Goal: Task Accomplishment & Management: Use online tool/utility

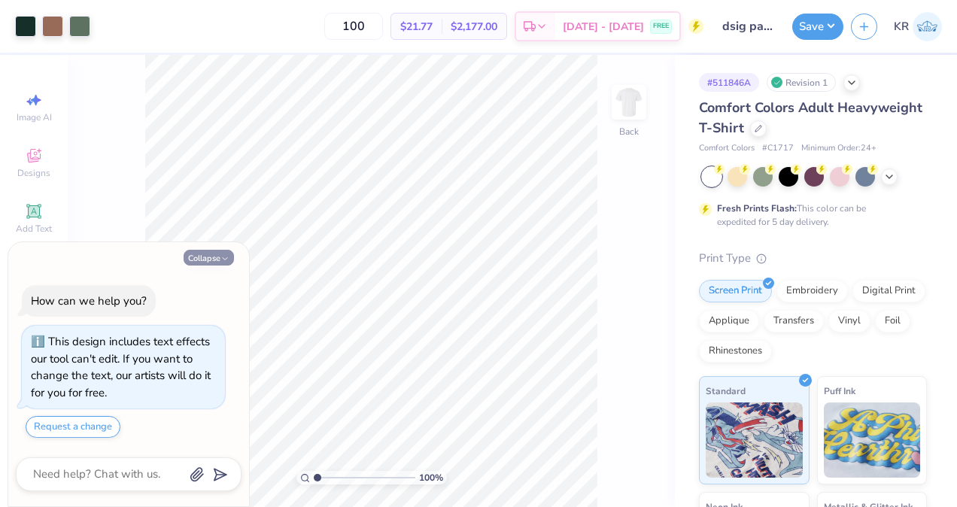
click at [210, 257] on button "Collapse" at bounding box center [209, 258] width 50 height 16
type textarea "x"
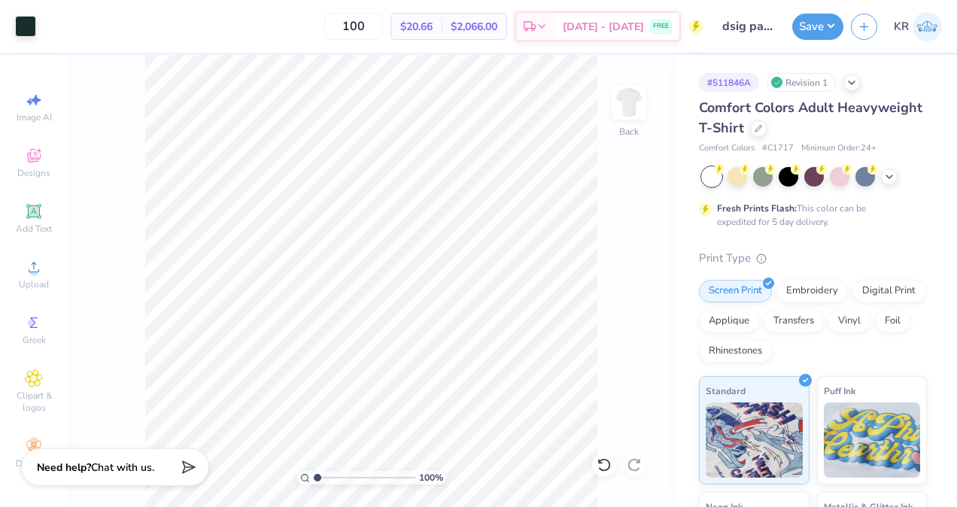
click at [650, 478] on div "100 % Back" at bounding box center [371, 281] width 607 height 452
click at [608, 473] on div at bounding box center [604, 465] width 24 height 24
click at [625, 110] on img at bounding box center [629, 102] width 60 height 60
type input "11.76"
type input "11.93"
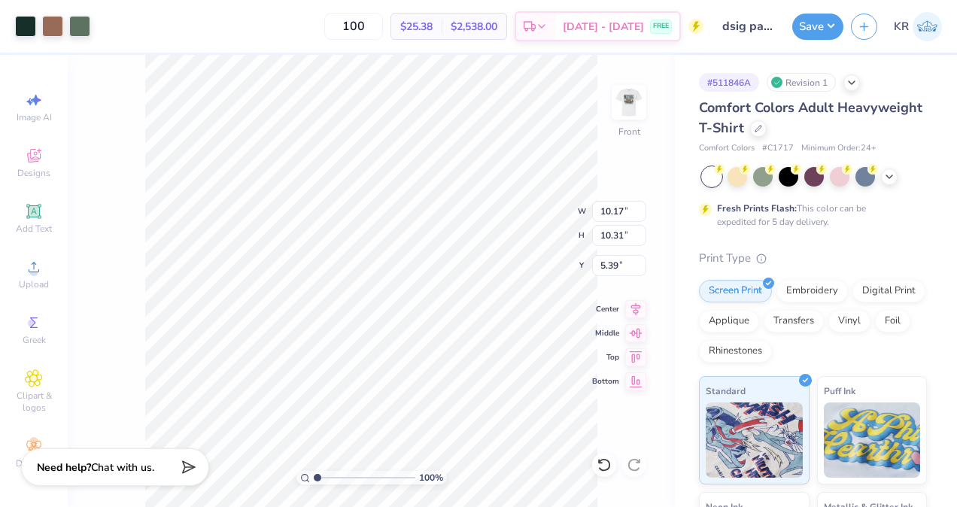
type input "3.77"
type input "13.66"
type input "13.86"
drag, startPoint x: 633, startPoint y: 336, endPoint x: 634, endPoint y: 305, distance: 30.9
click at [634, 305] on div "Center Middle Top Bottom" at bounding box center [619, 345] width 54 height 90
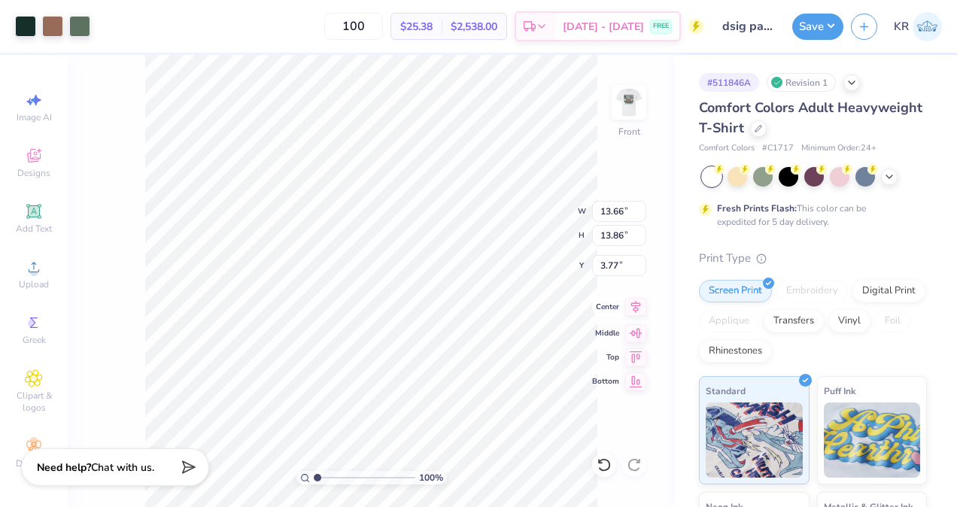
click at [634, 305] on icon at bounding box center [635, 307] width 21 height 18
click at [634, 305] on icon at bounding box center [636, 307] width 10 height 13
click at [632, 103] on img at bounding box center [629, 102] width 60 height 60
type input "0.47"
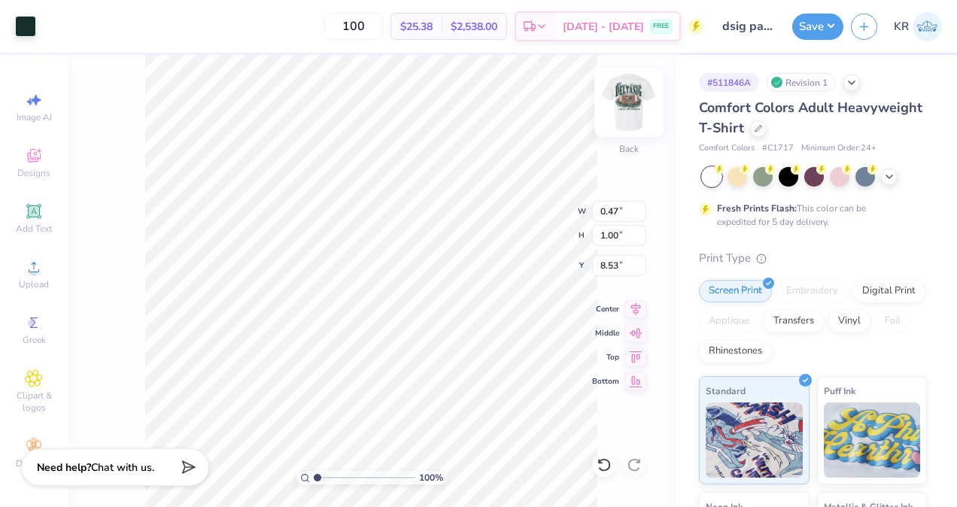
type input "1.00"
type input "8.53"
type input "17.08"
click at [608, 467] on icon at bounding box center [604, 465] width 15 height 15
type input "8.53"
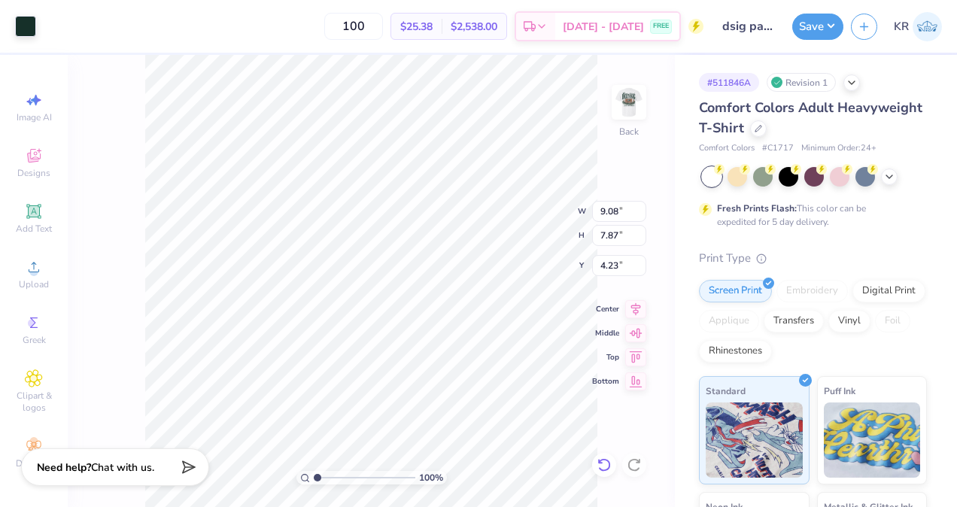
type input "13.44"
type input "11.14"
type input "0.53"
type input "0.90"
type input "15.52"
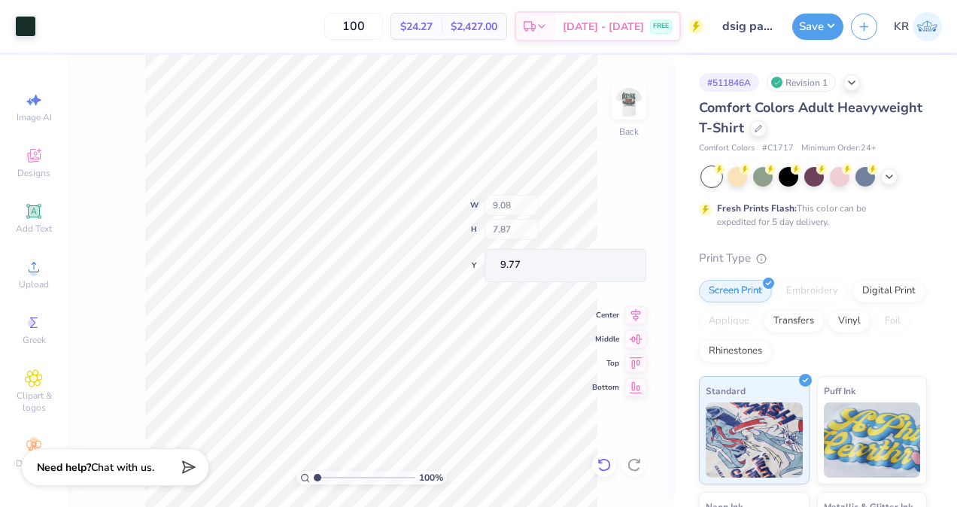
type input "9.77"
type input "11.90"
type input "3.00"
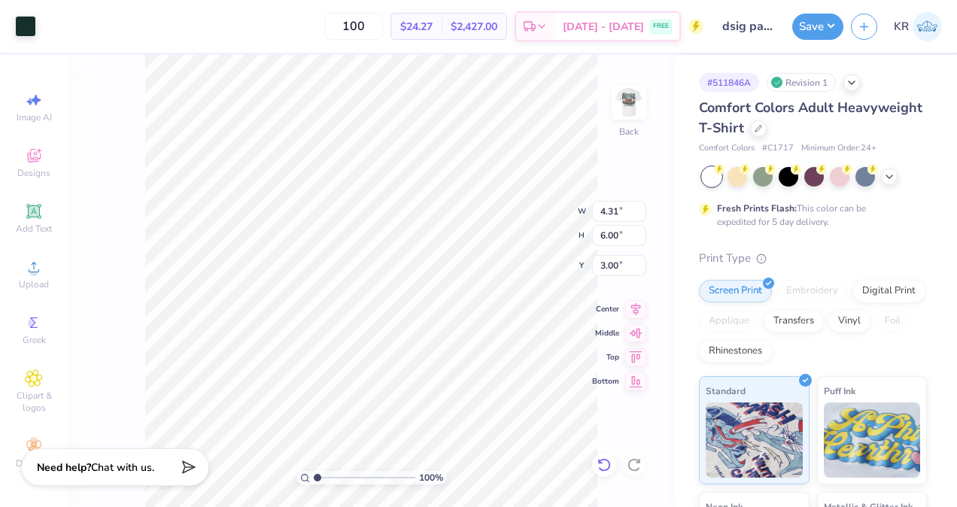
type input "4.31"
type input "6.00"
click at [604, 471] on icon at bounding box center [604, 465] width 15 height 15
type input "4.87404182280736"
type input "0.94"
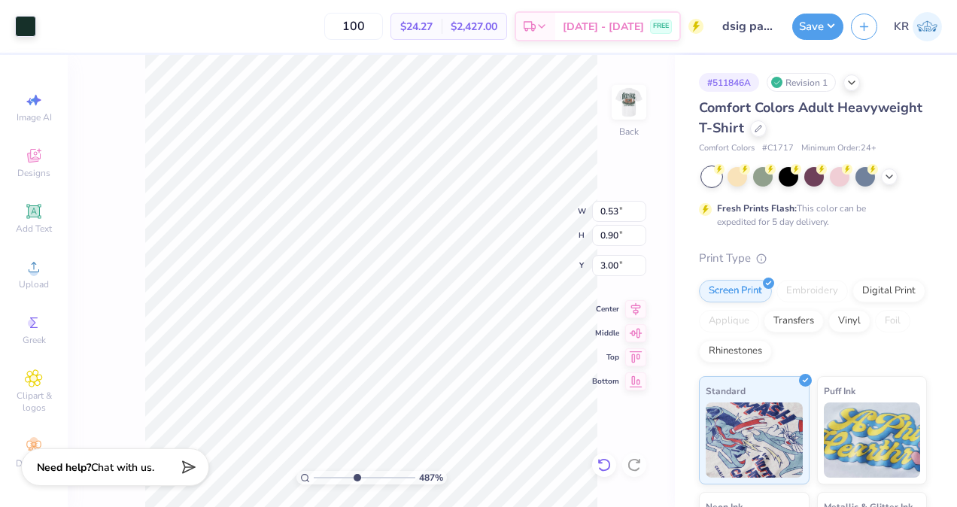
type input "1.59"
type input "2.31"
click at [604, 467] on icon at bounding box center [604, 465] width 15 height 15
type input "4.87404182280736"
type input "0.58"
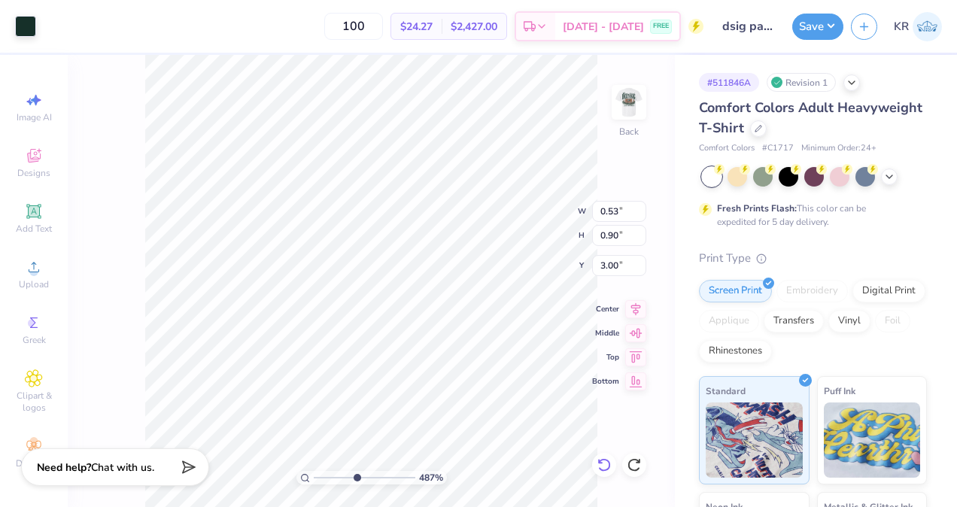
type input "0.97"
type input "4.87404182280736"
type input "0.71"
type input "0.98"
type input "1"
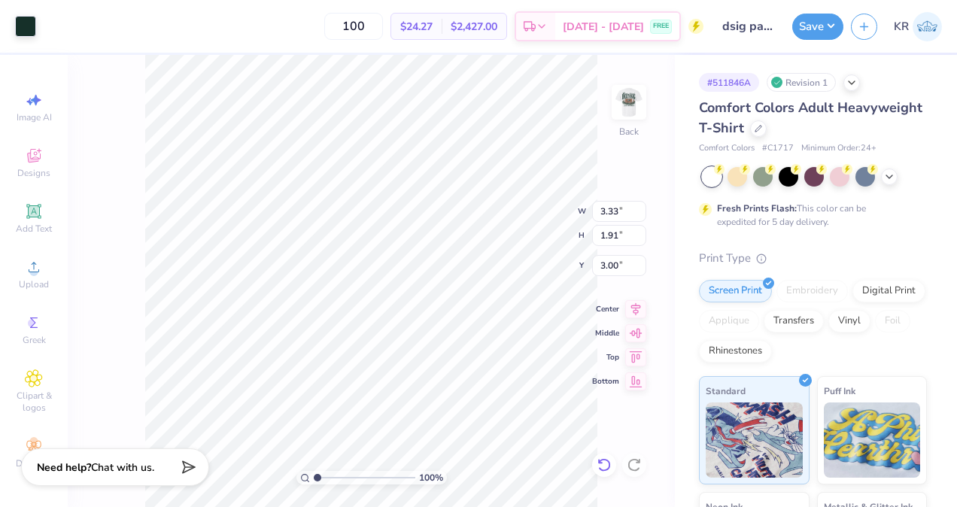
type input "3.33"
type input "1.91"
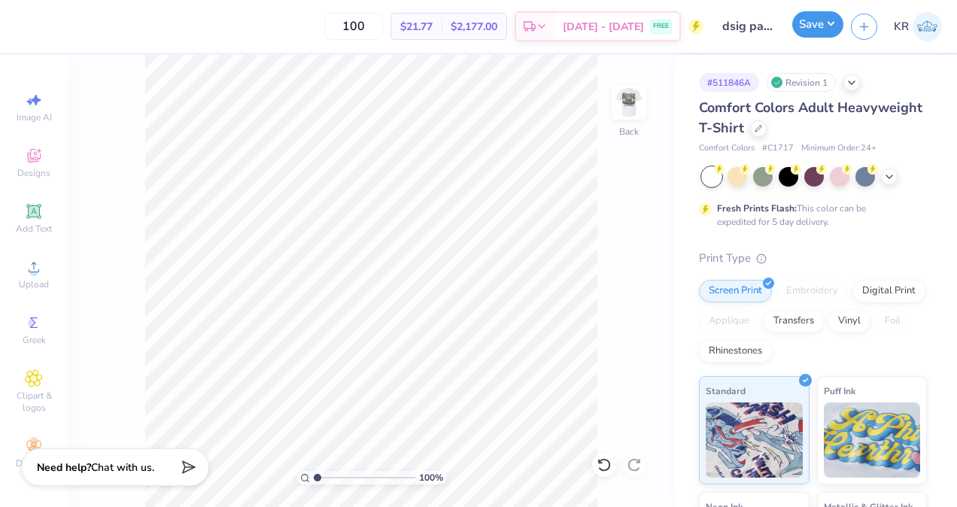
click at [801, 35] on button "Save" at bounding box center [818, 24] width 51 height 26
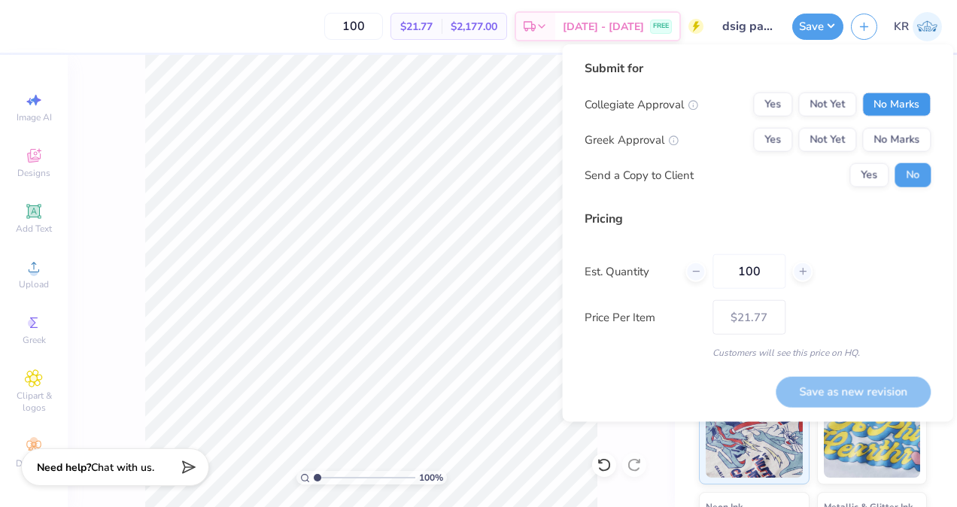
click at [891, 109] on button "No Marks" at bounding box center [897, 105] width 68 height 24
click at [759, 155] on div "Collegiate Approval Yes Not Yet No Marks Greek Approval Yes Not Yet No Marks Se…" at bounding box center [758, 140] width 346 height 95
click at [771, 144] on button "Yes" at bounding box center [772, 140] width 39 height 24
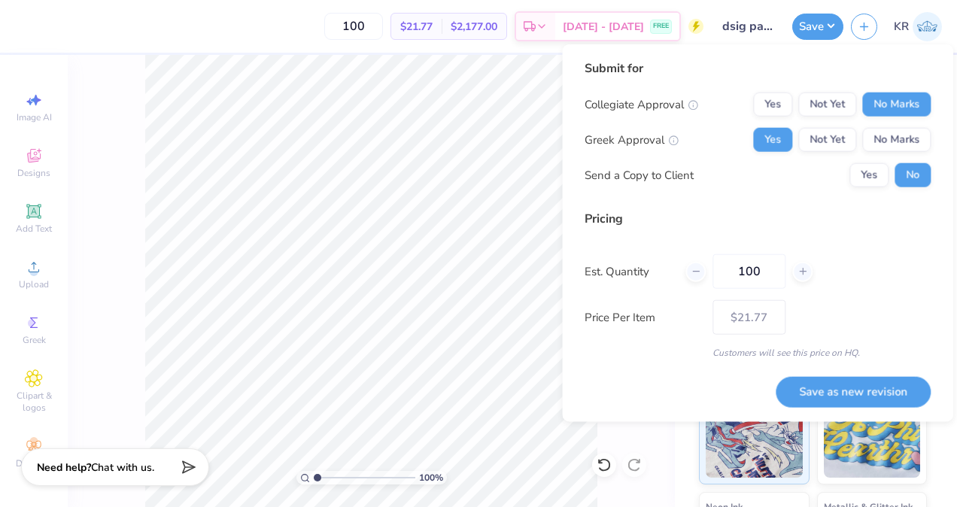
click at [858, 373] on div "Save as new revision" at bounding box center [853, 383] width 155 height 47
click at [858, 381] on button "Save as new revision" at bounding box center [853, 391] width 155 height 31
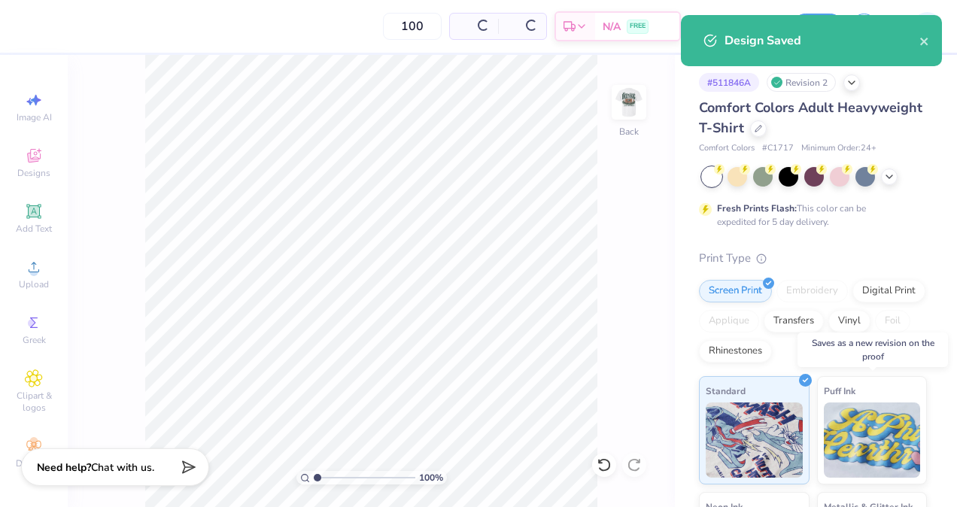
type input "$19.22"
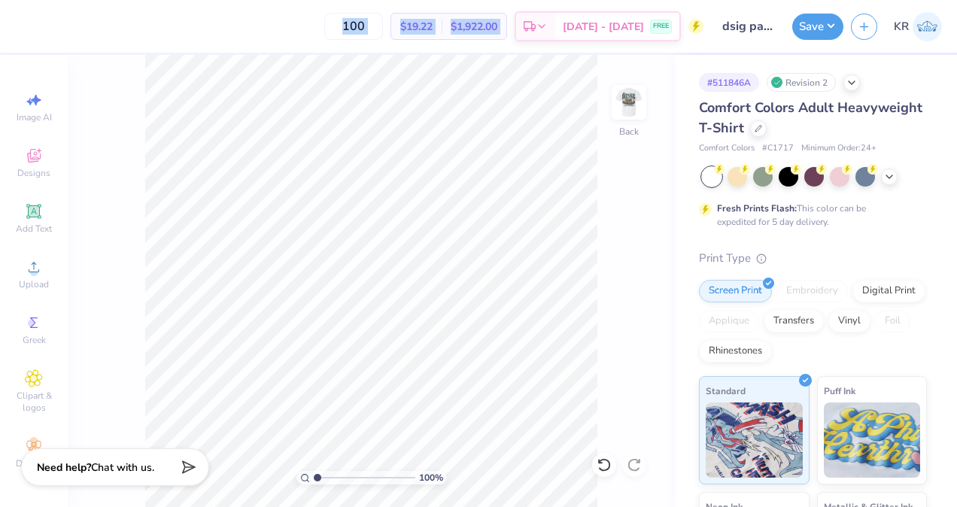
drag, startPoint x: 561, startPoint y: 35, endPoint x: 561, endPoint y: -47, distance: 81.3
click at [561, 0] on html "100 $19.22 Per Item $1,922.00 Total Est. Delivery [DATE] - [DATE] FREE Design T…" at bounding box center [478, 253] width 957 height 507
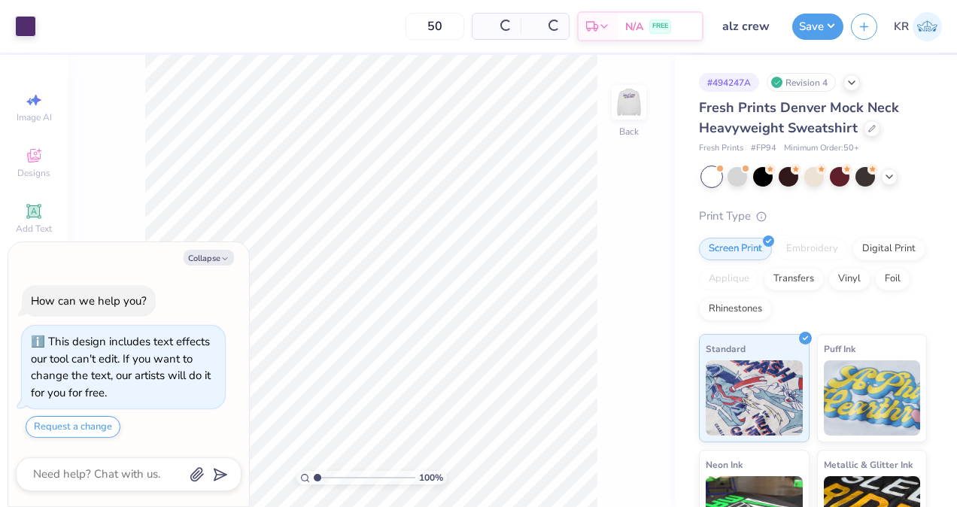
scroll to position [41, 0]
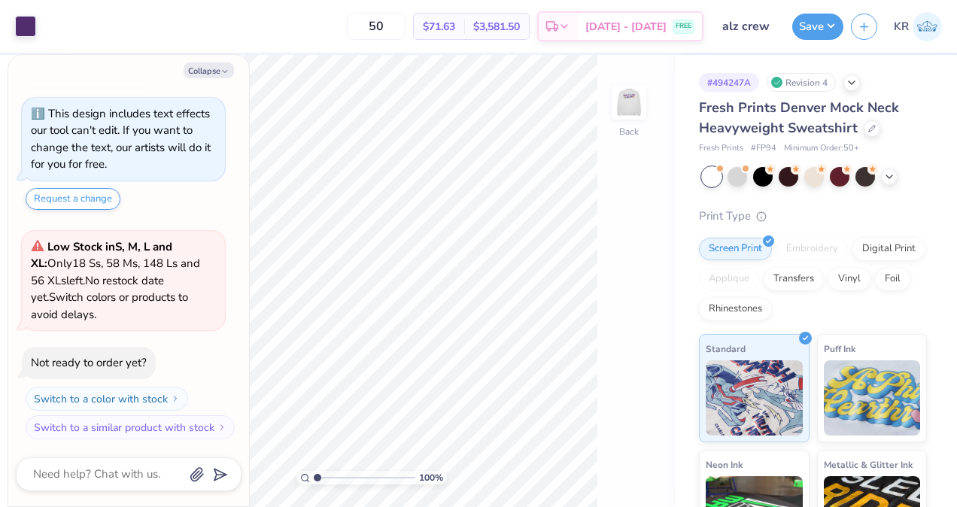
click at [206, 261] on div "Low Stock in S, M, L and XL : Only 18 Ss, 58 Ms, 148 Ls and 56 XLs left. No res…" at bounding box center [123, 281] width 185 height 85
click at [211, 73] on button "Collapse" at bounding box center [209, 70] width 50 height 16
type textarea "x"
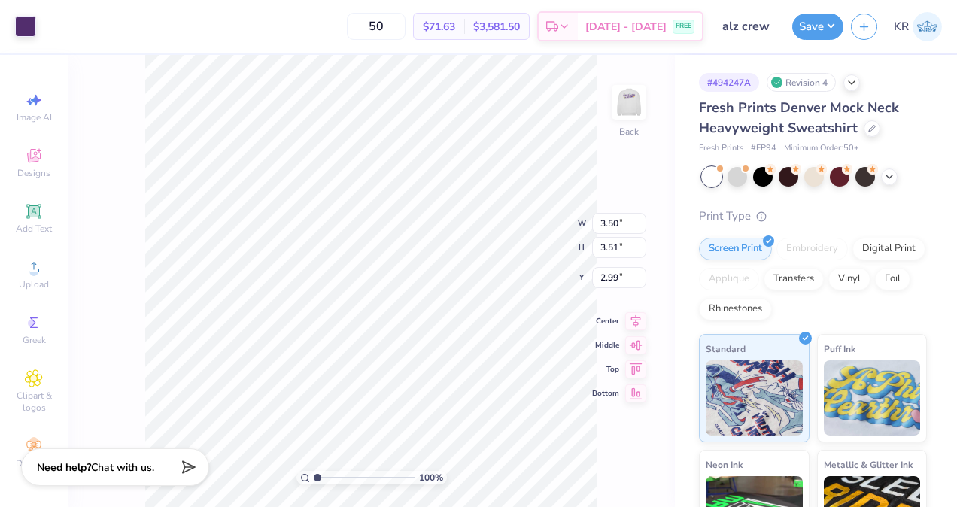
type input "2.73"
type input "2.74"
type input "1.63"
click at [665, 111] on div "100 % Back" at bounding box center [371, 281] width 607 height 452
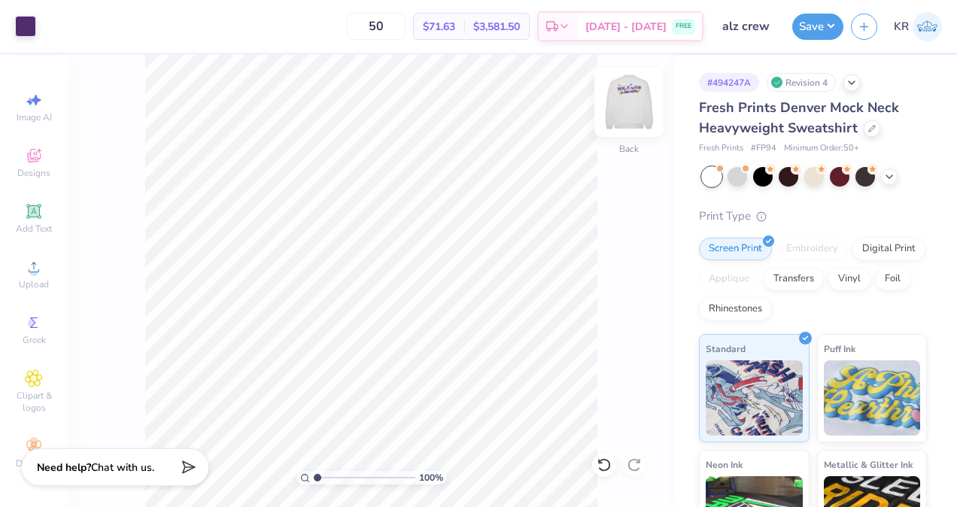
click at [617, 111] on img at bounding box center [629, 102] width 60 height 60
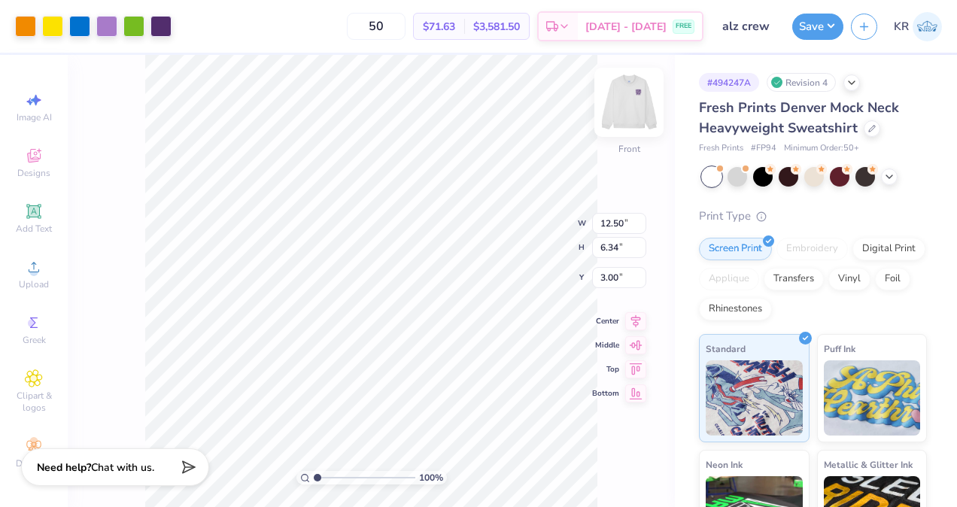
type input "14.31"
type input "7.26"
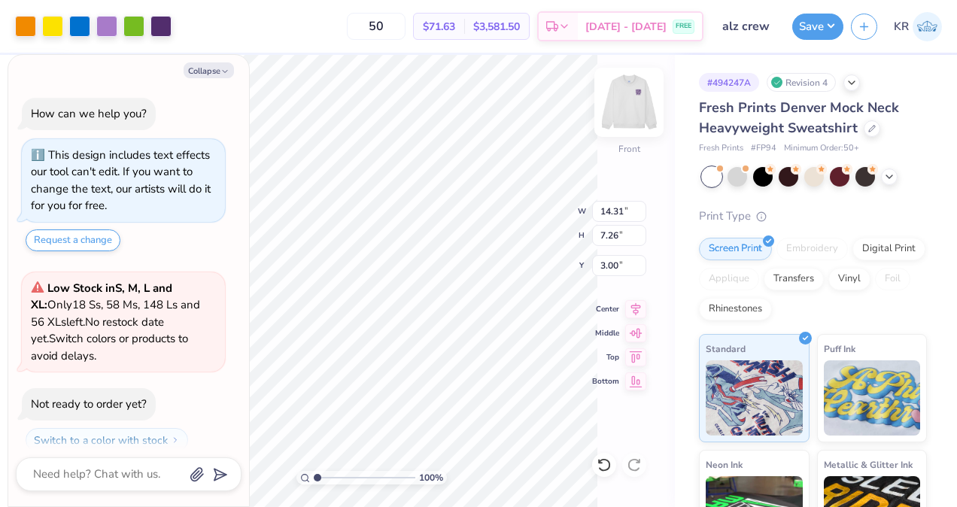
scroll to position [166, 0]
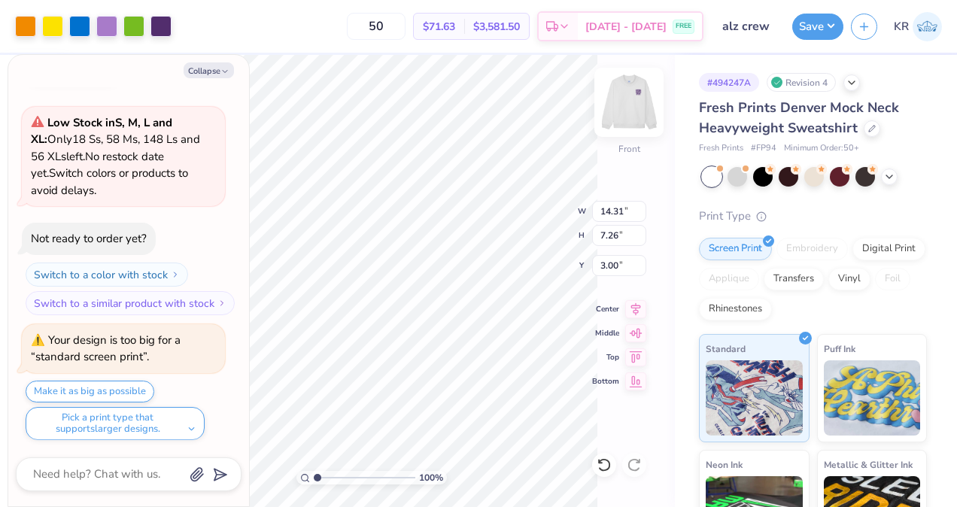
type textarea "x"
type input "15.00"
type input "7.61"
click at [637, 307] on icon at bounding box center [635, 307] width 21 height 18
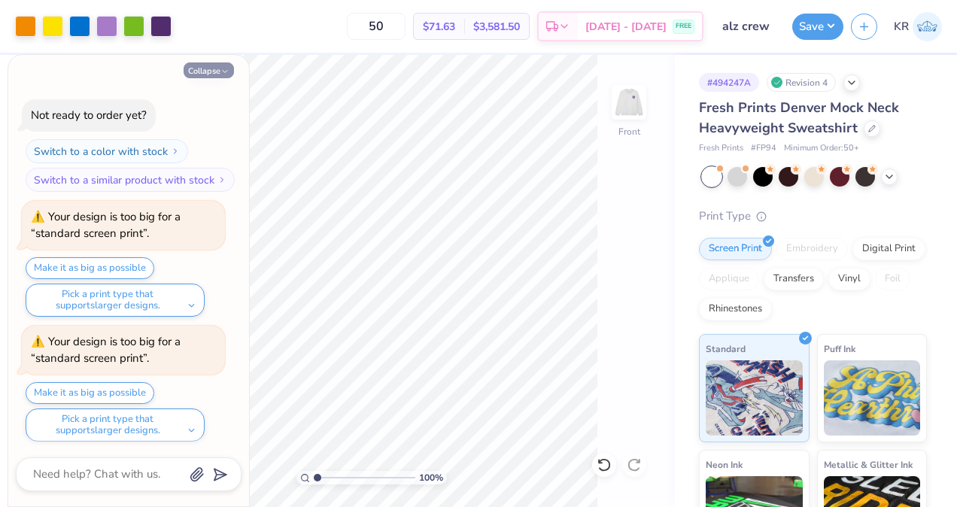
click at [212, 77] on button "Collapse" at bounding box center [209, 70] width 50 height 16
type textarea "x"
